Goal: Task Accomplishment & Management: Manage account settings

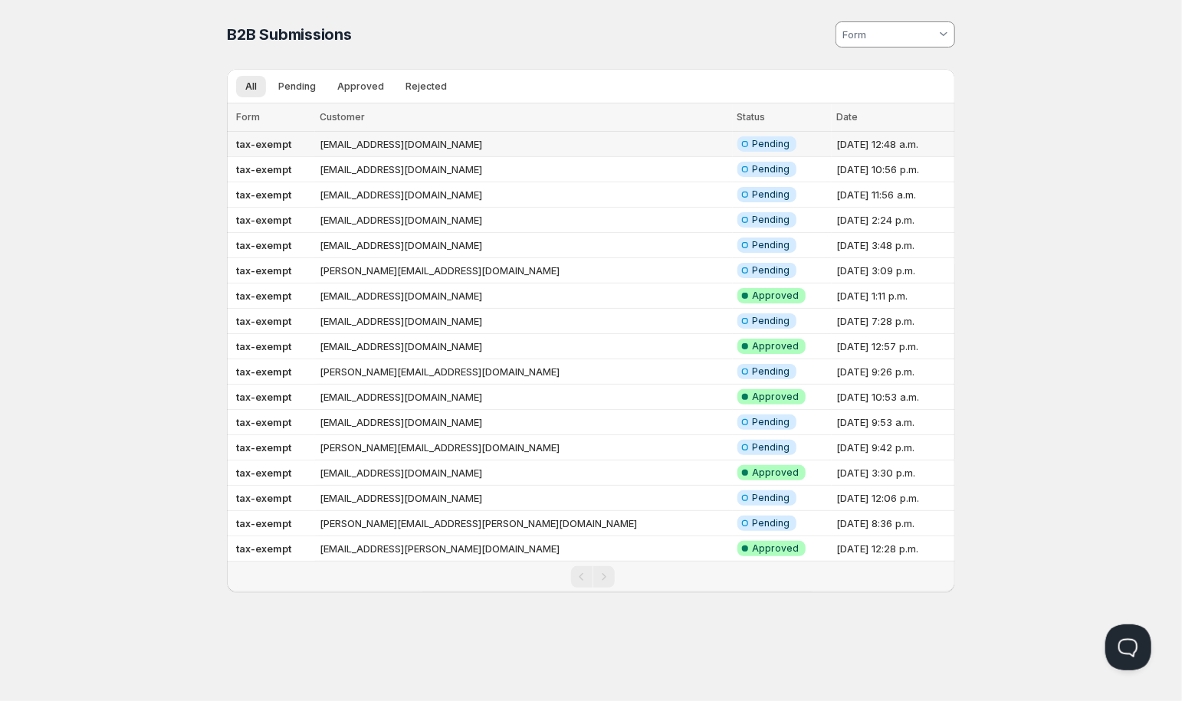
click at [431, 145] on td "[EMAIL_ADDRESS][DOMAIN_NAME]" at bounding box center [524, 144] width 418 height 25
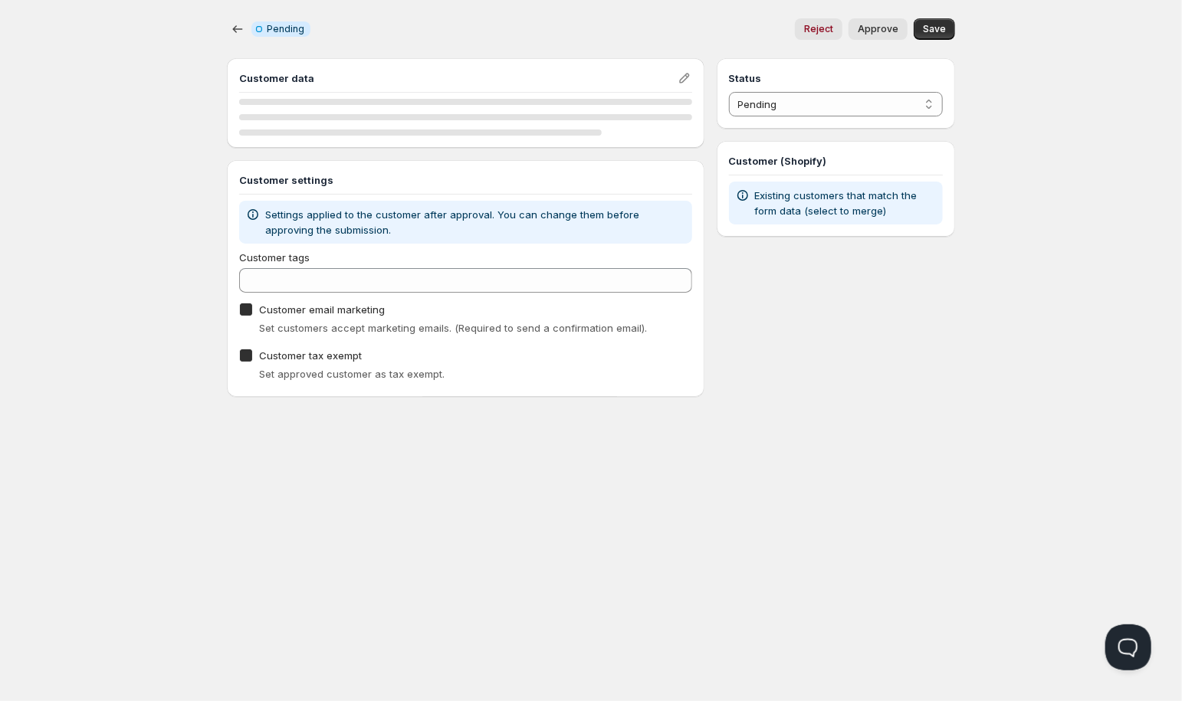
checkbox input "true"
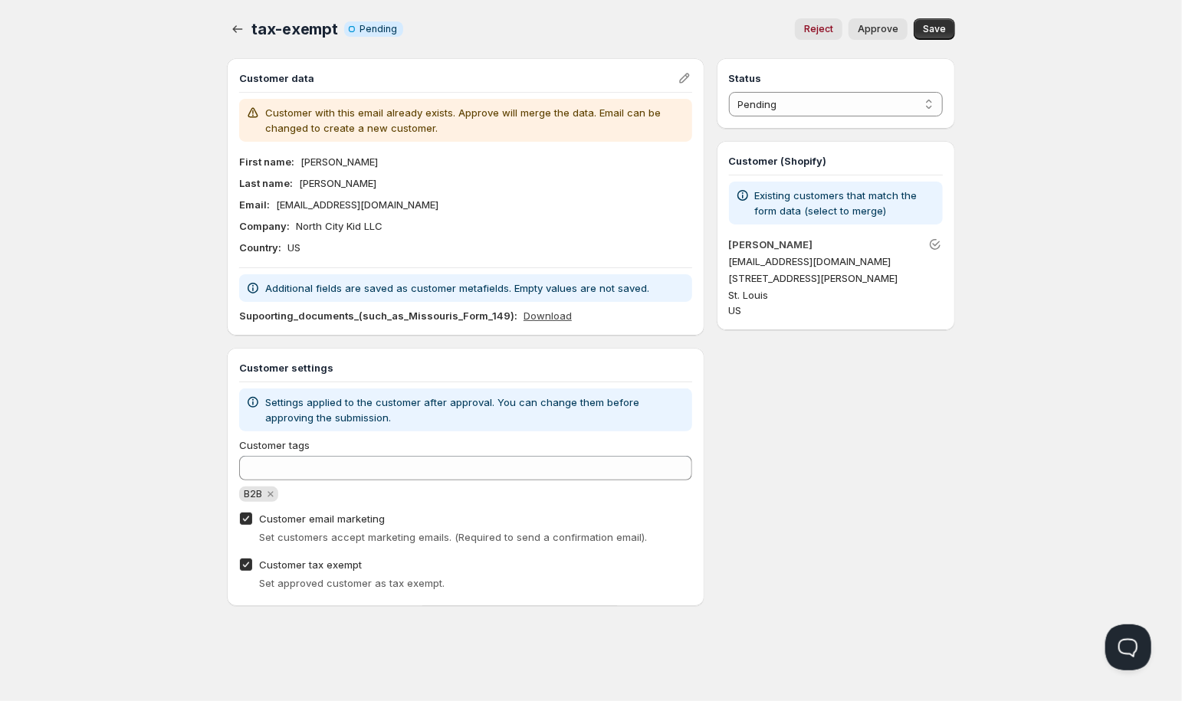
click at [546, 313] on link "Download" at bounding box center [548, 315] width 48 height 15
select select "1"
click option "Approved" at bounding box center [0, 0] width 0 height 0
click at [939, 28] on span "Save" at bounding box center [934, 29] width 23 height 12
click at [235, 27] on icon "button" at bounding box center [237, 28] width 15 height 15
